Goal: Task Accomplishment & Management: Use online tool/utility

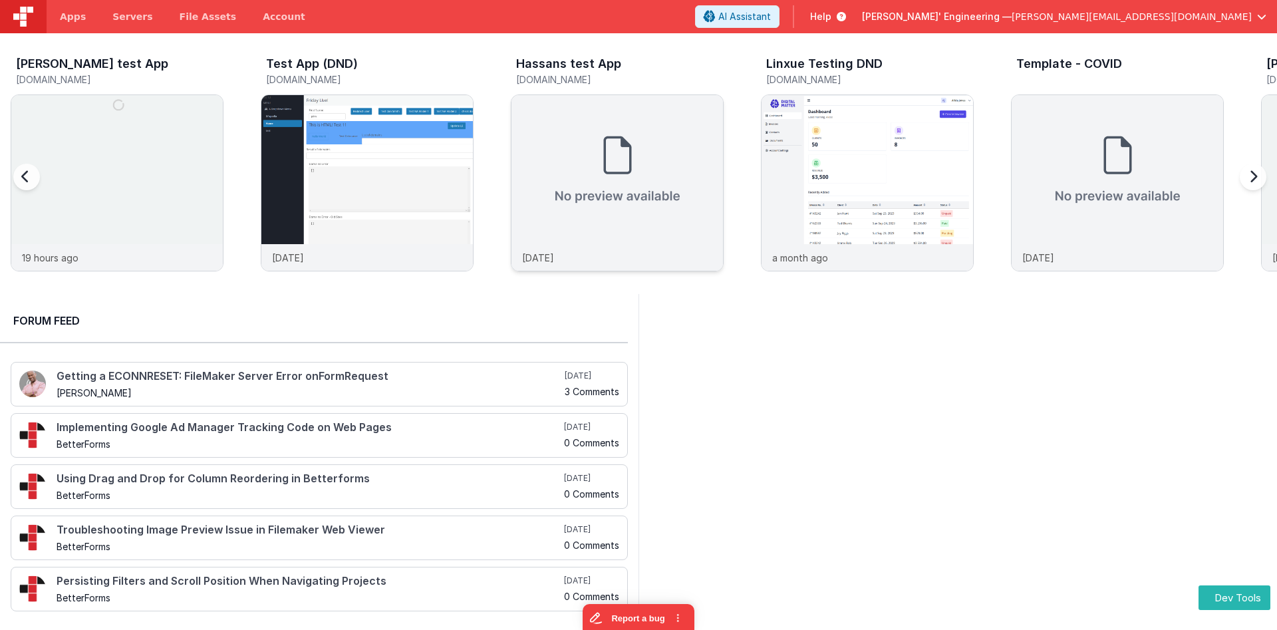
click at [563, 219] on img at bounding box center [618, 169] width 212 height 149
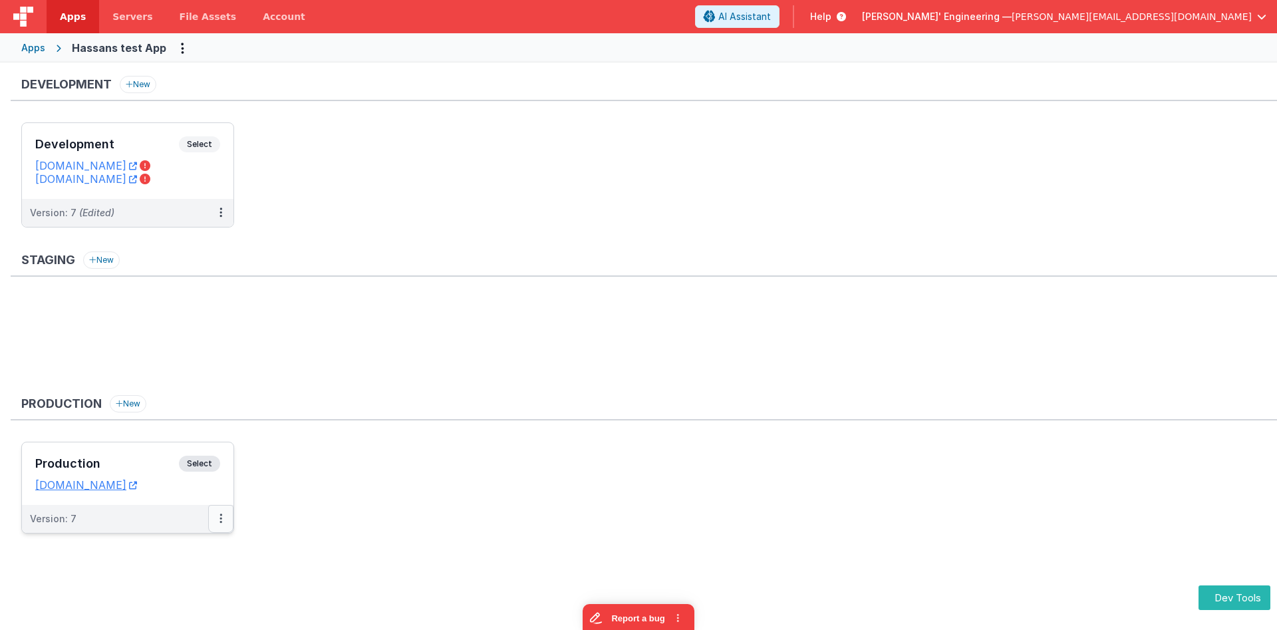
click at [229, 519] on button at bounding box center [220, 519] width 25 height 28
click at [162, 547] on link "Edit" at bounding box center [174, 549] width 117 height 24
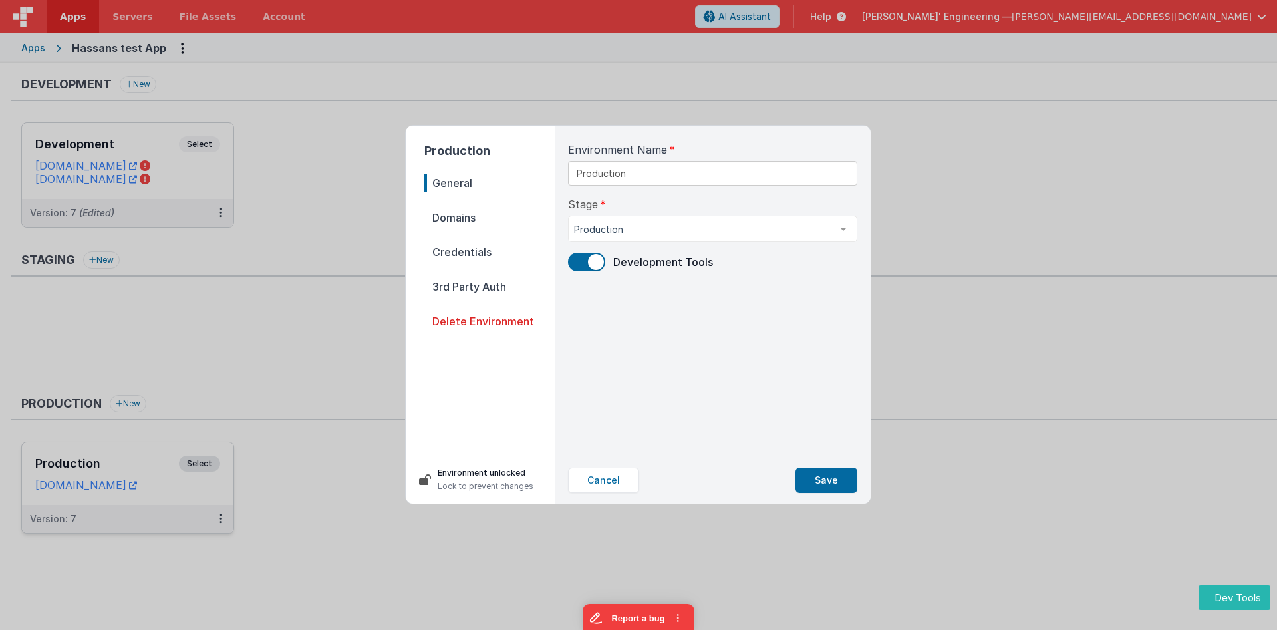
click at [461, 218] on span "Domains" at bounding box center [489, 217] width 130 height 19
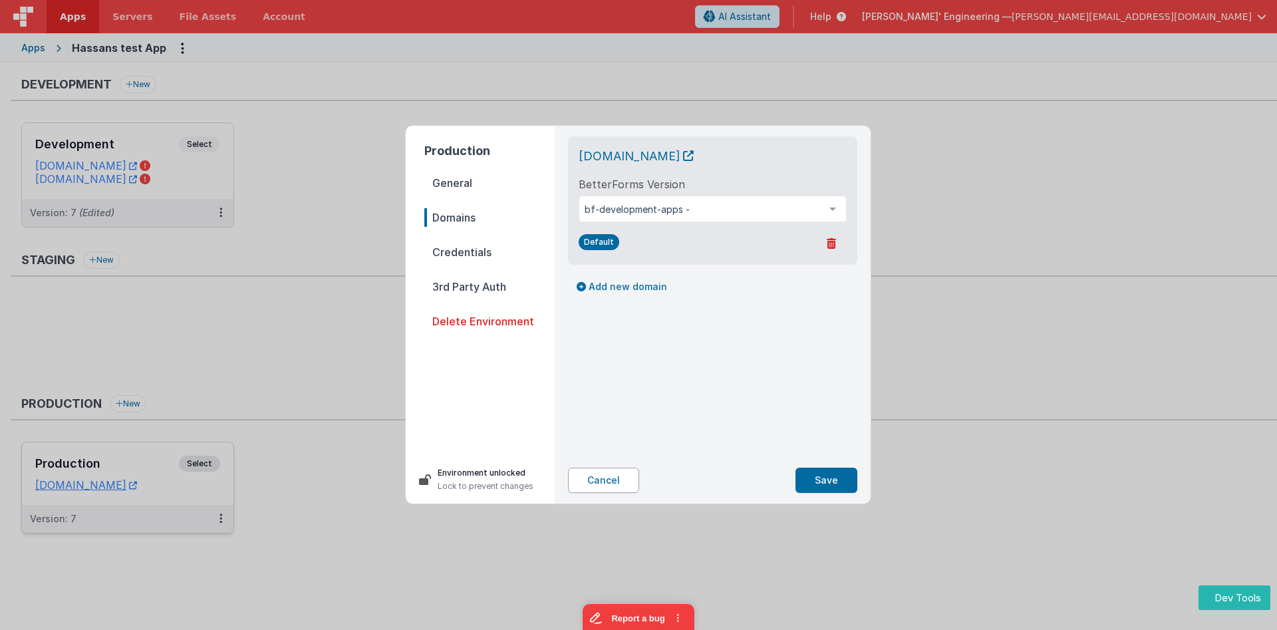
click at [618, 481] on button "Cancel" at bounding box center [603, 480] width 71 height 25
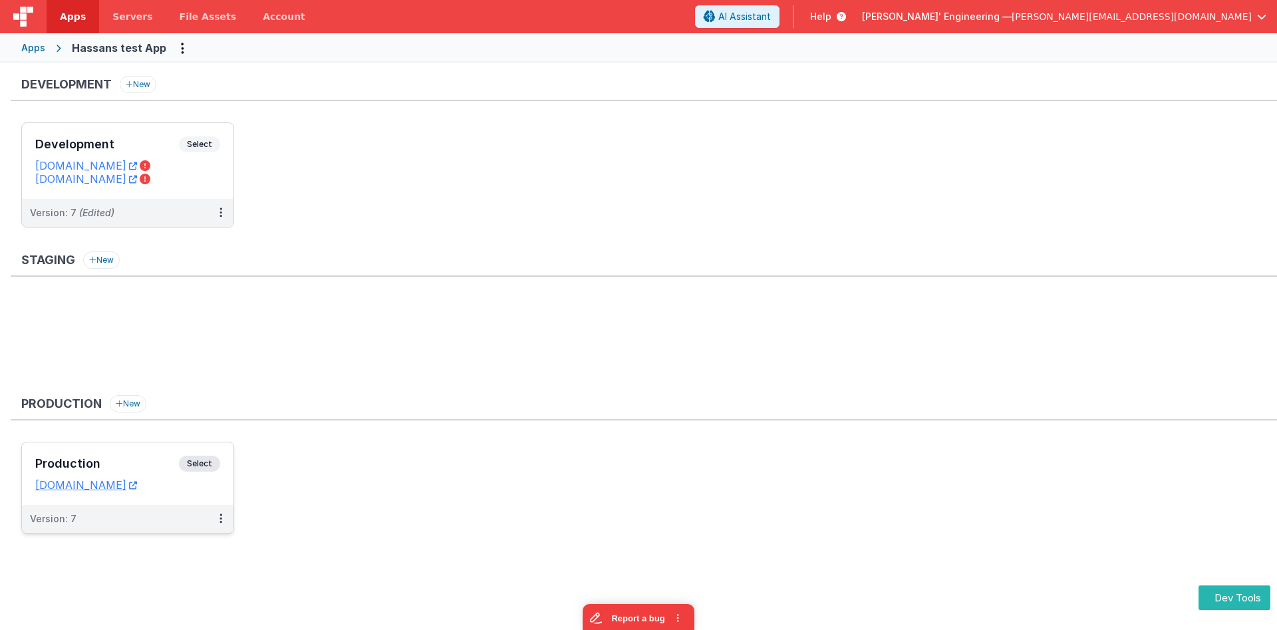
click at [130, 455] on div "Production Select URLs [DOMAIN_NAME]" at bounding box center [128, 473] width 212 height 63
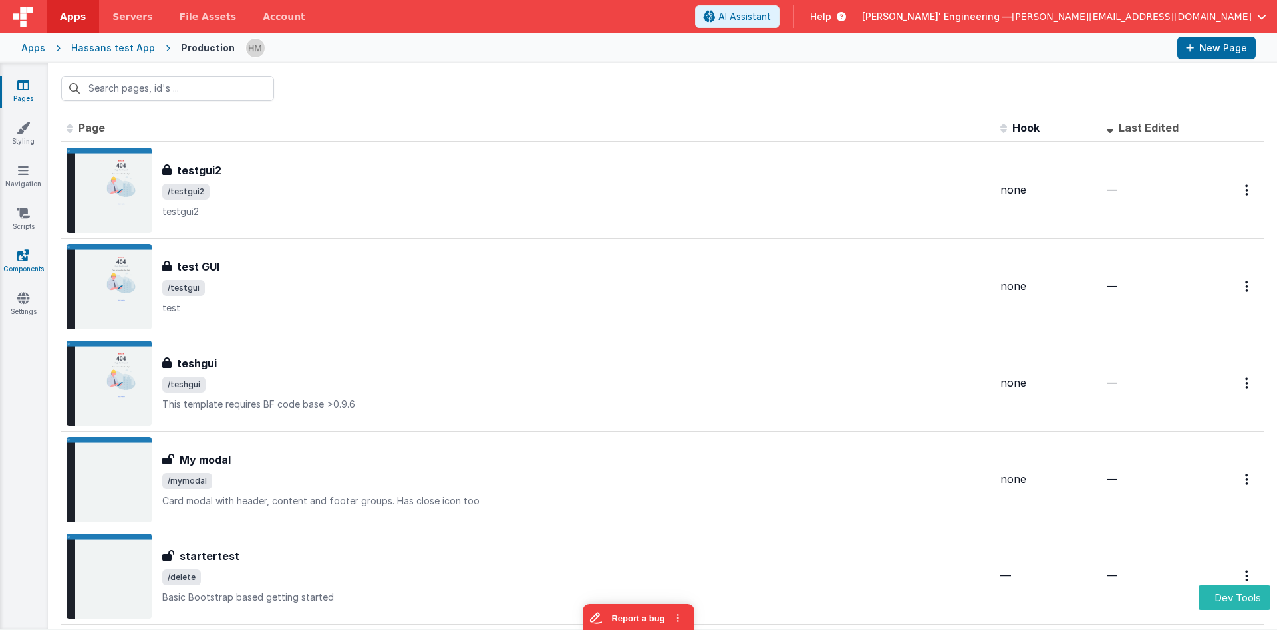
click at [23, 259] on icon at bounding box center [23, 255] width 12 height 13
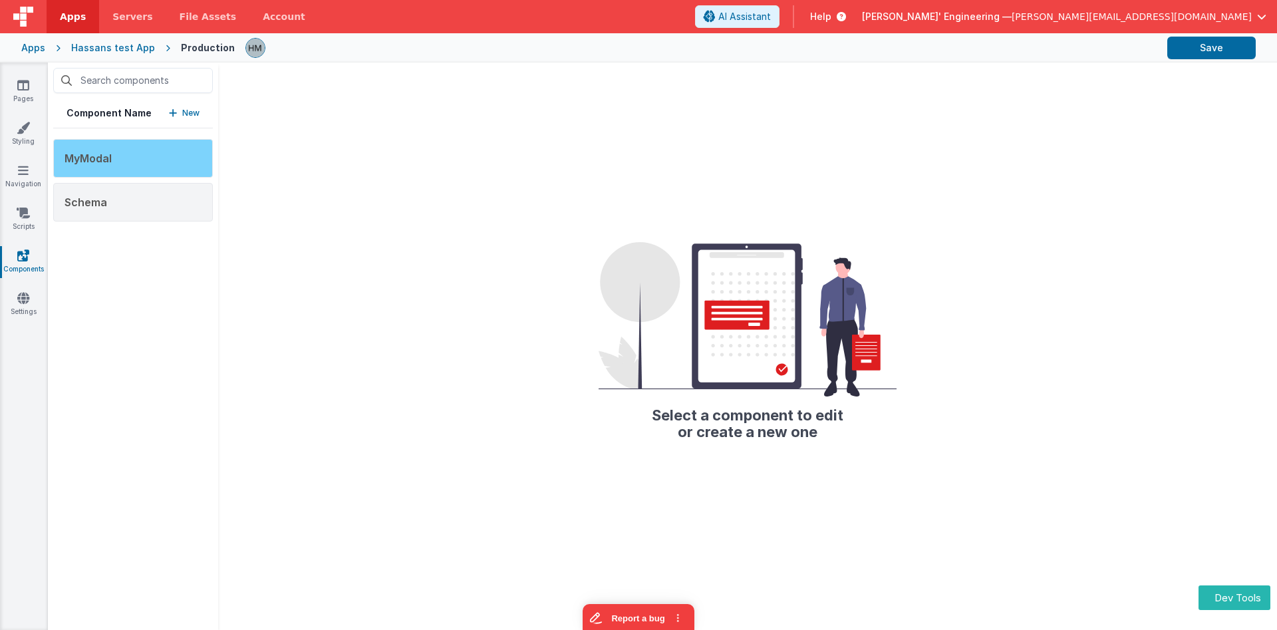
click at [185, 163] on div "MyModal" at bounding box center [133, 158] width 160 height 39
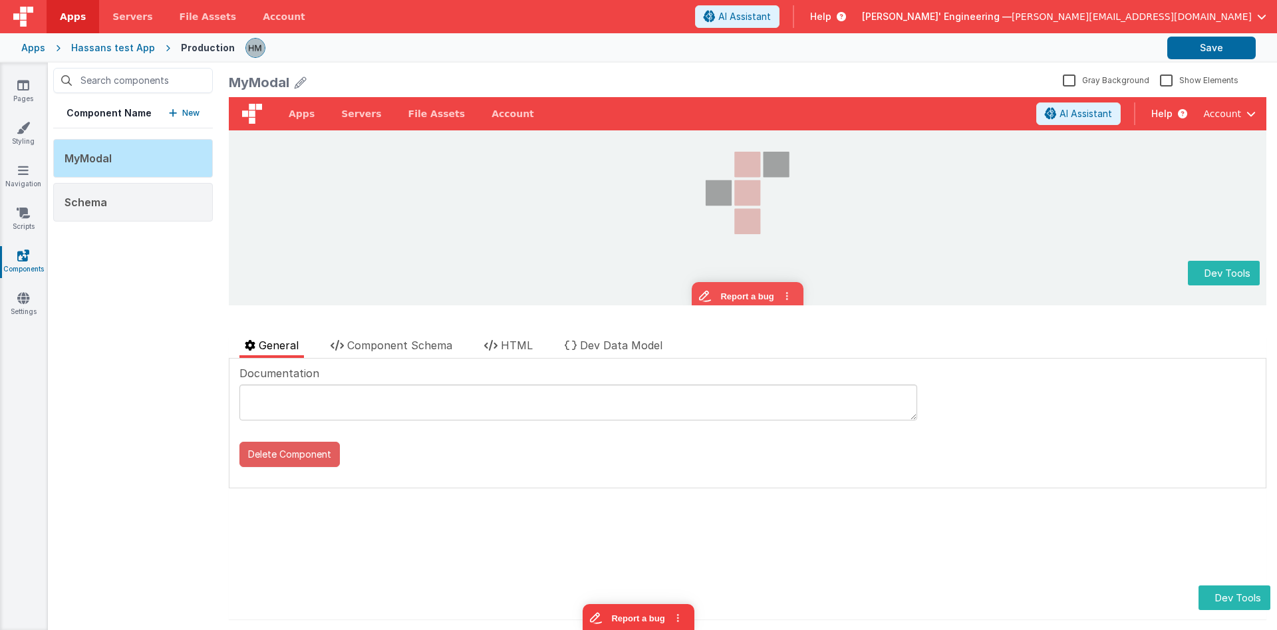
click at [263, 448] on button "Delete Component" at bounding box center [289, 454] width 100 height 25
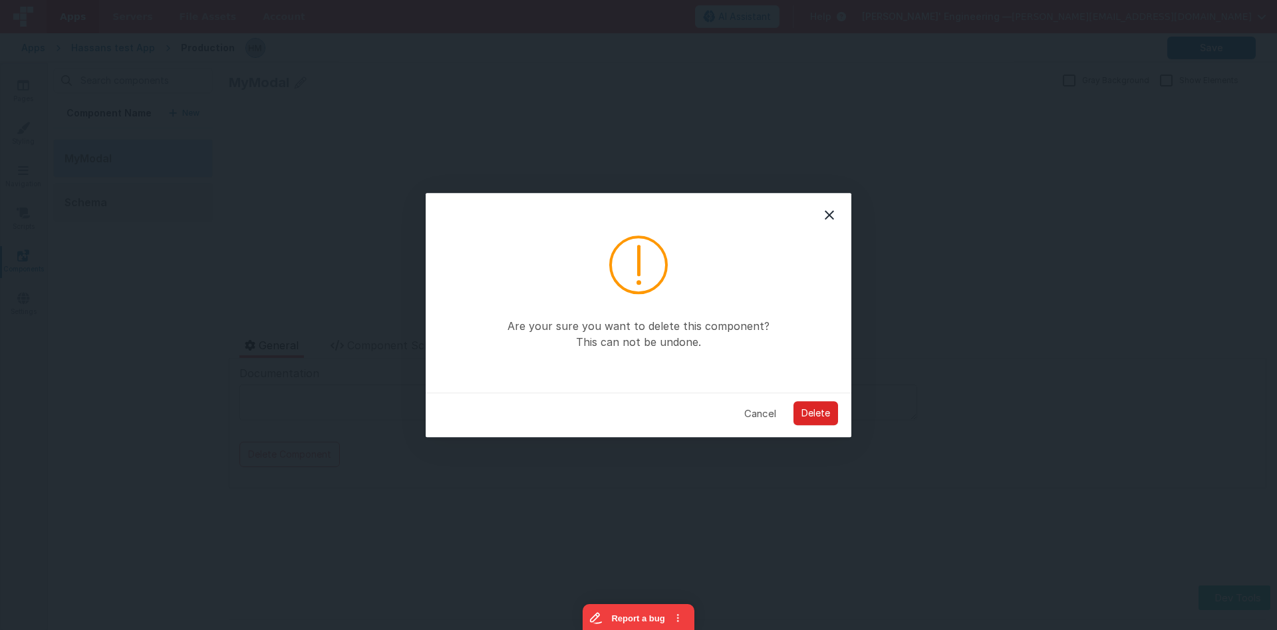
click at [809, 410] on button "Delete" at bounding box center [816, 414] width 45 height 24
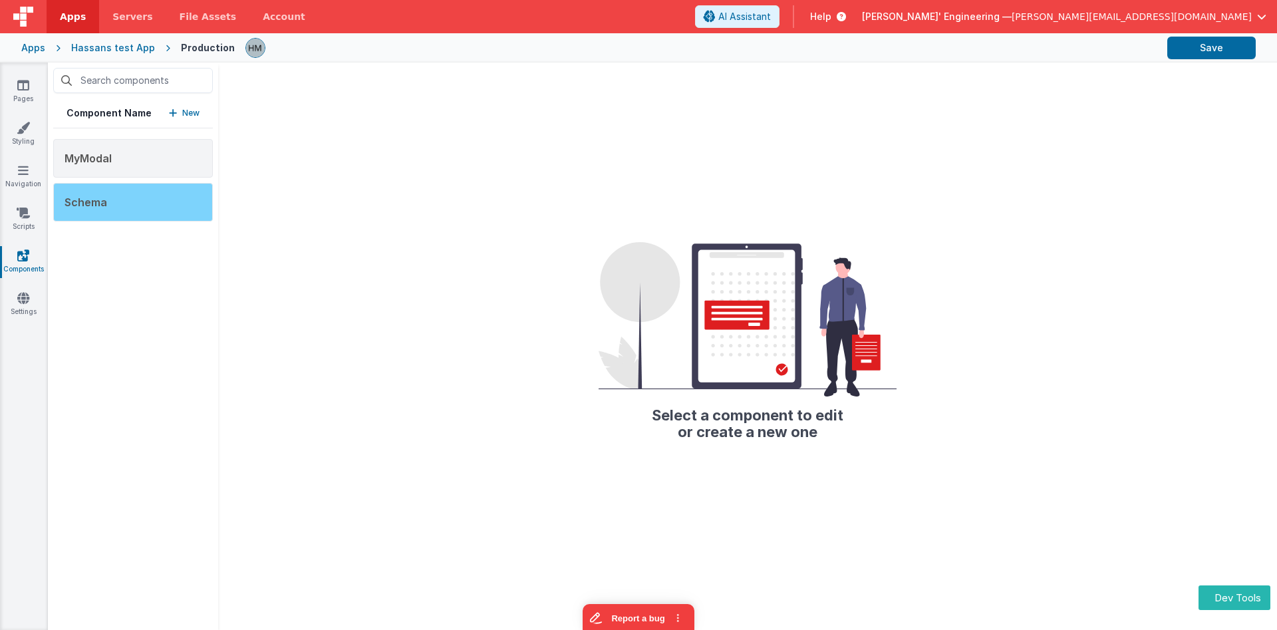
click at [167, 203] on div "Schema" at bounding box center [133, 202] width 160 height 39
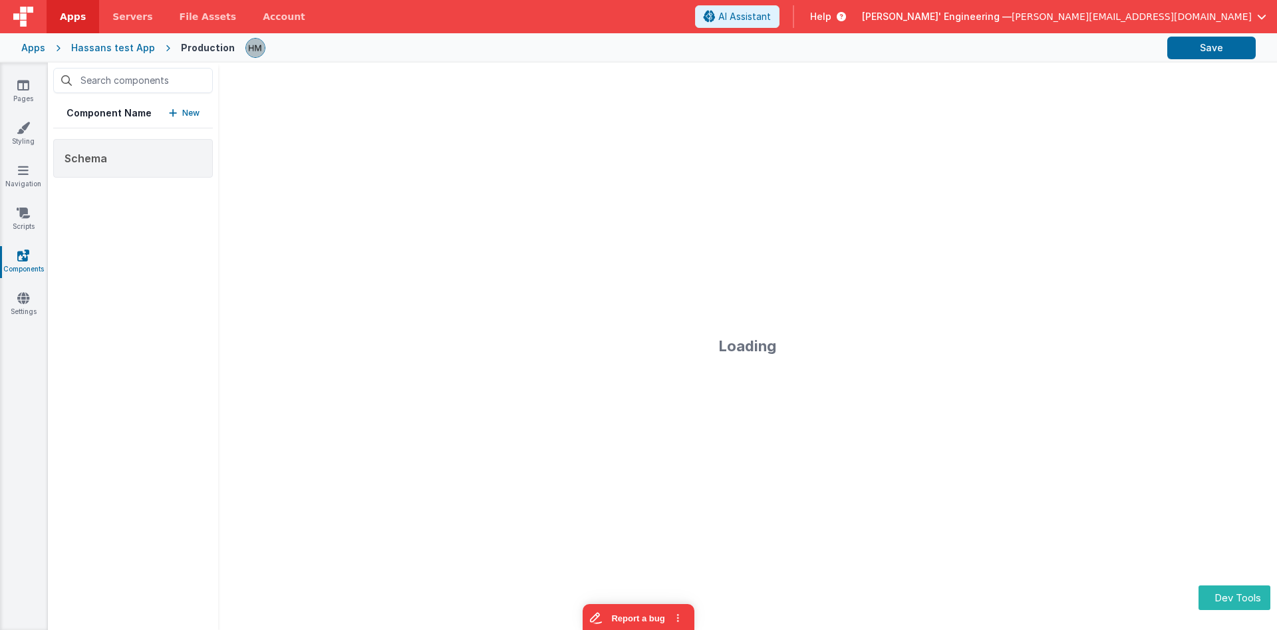
click at [152, 215] on div "Component Name New Schema" at bounding box center [133, 346] width 170 height 567
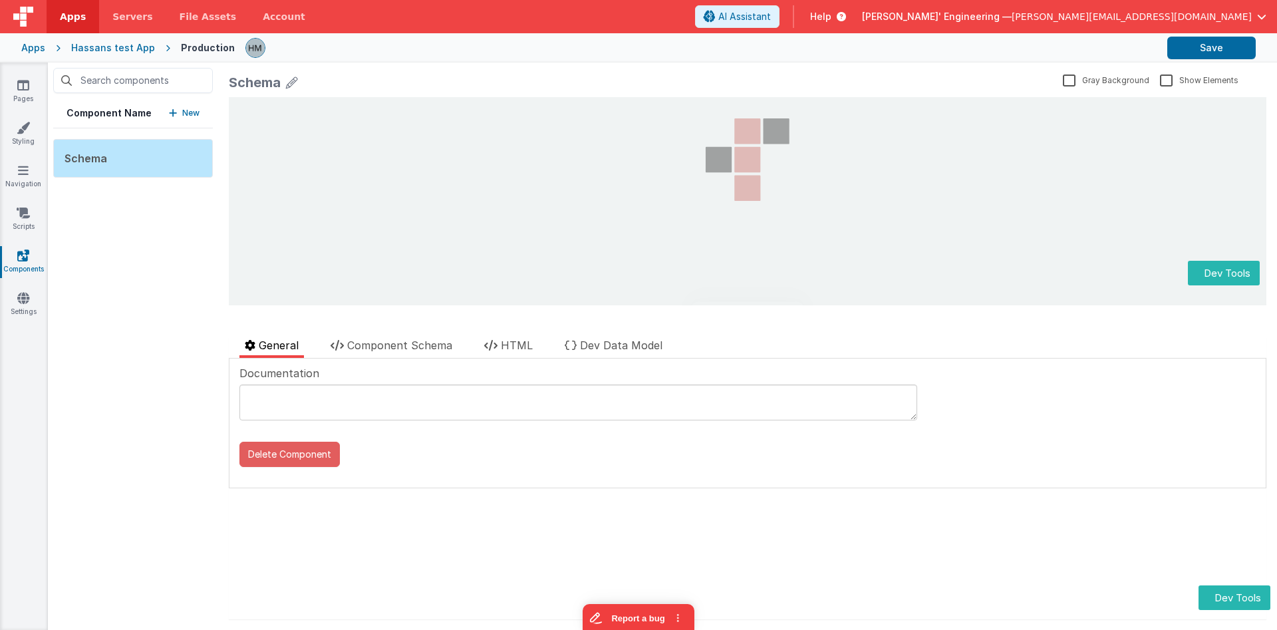
click at [285, 453] on button "Delete Component" at bounding box center [289, 454] width 100 height 25
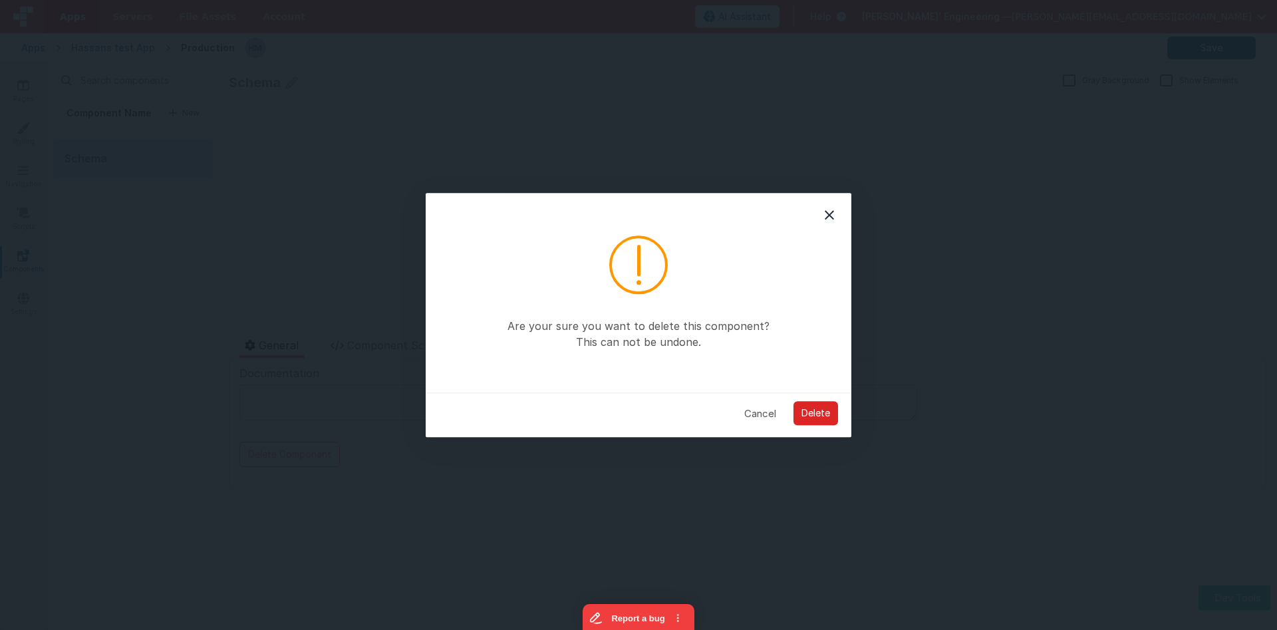
click at [824, 410] on button "Delete" at bounding box center [816, 414] width 45 height 24
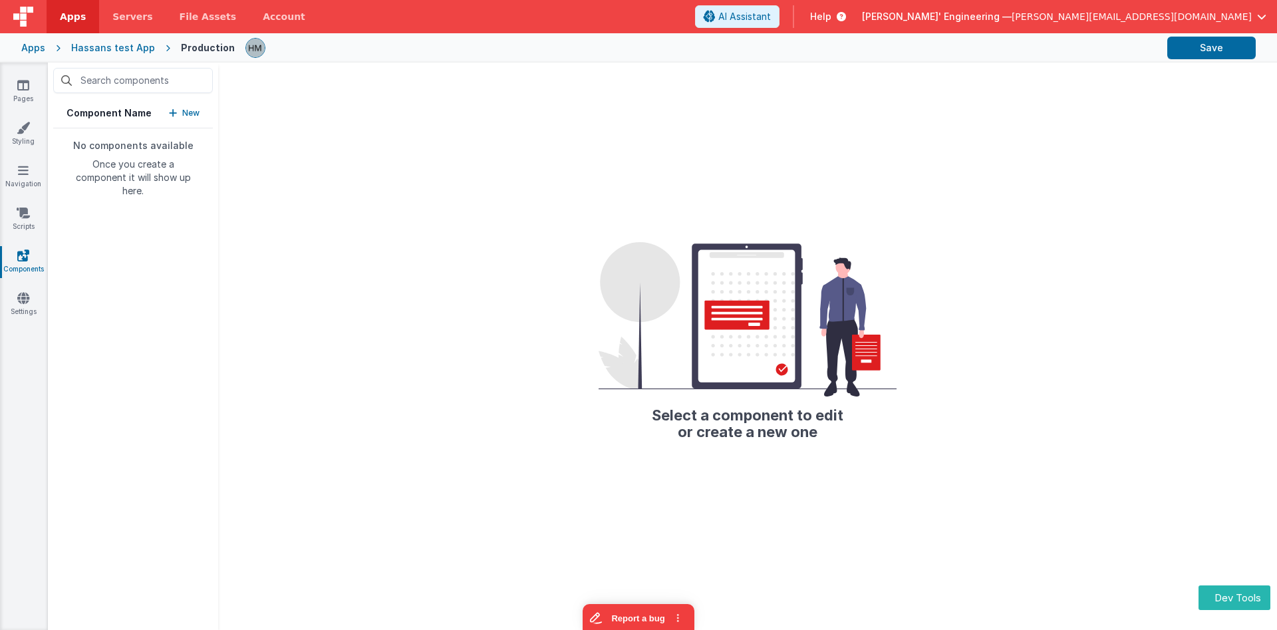
drag, startPoint x: 185, startPoint y: 181, endPoint x: 90, endPoint y: 146, distance: 100.6
click at [90, 146] on div "No components available Once you create a component it will show up here." at bounding box center [133, 168] width 160 height 59
drag, startPoint x: 80, startPoint y: 144, endPoint x: 182, endPoint y: 181, distance: 108.4
click at [182, 181] on div "No components available Once you create a component it will show up here." at bounding box center [133, 168] width 160 height 59
